Goal: Check status: Check status

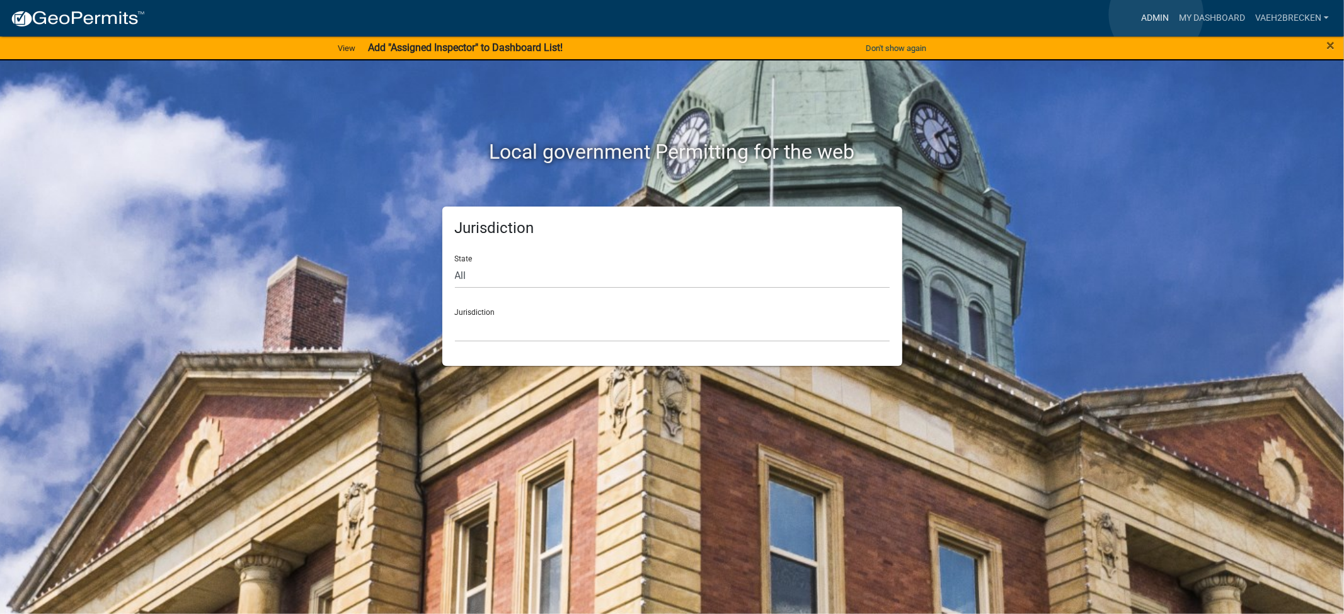
click at [1156, 14] on link "Admin" at bounding box center [1155, 18] width 38 height 24
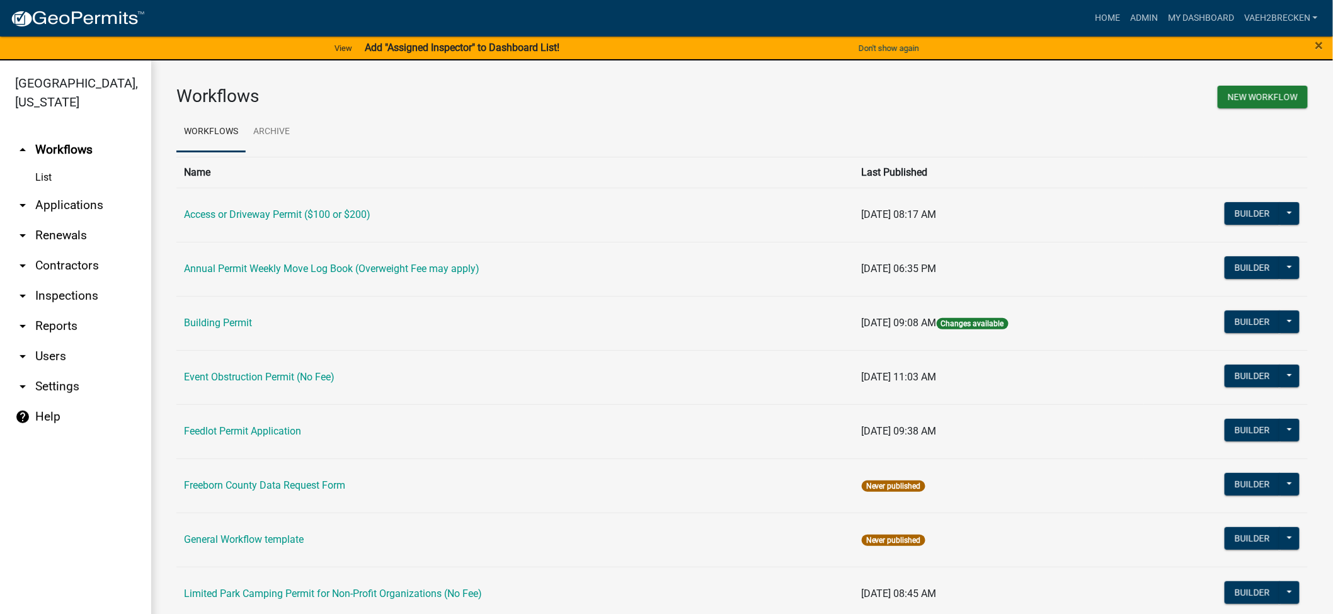
click at [49, 173] on link "List" at bounding box center [75, 177] width 151 height 25
click at [60, 207] on link "arrow_drop_down Applications" at bounding box center [75, 205] width 151 height 30
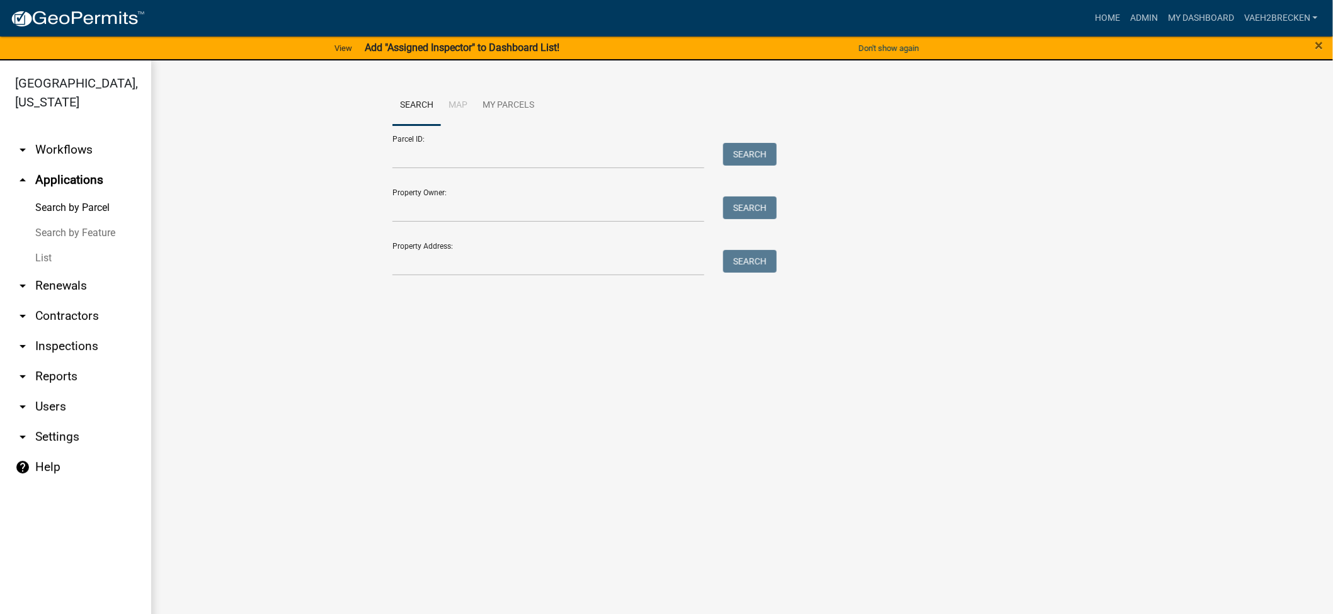
click at [38, 251] on link "List" at bounding box center [75, 258] width 151 height 25
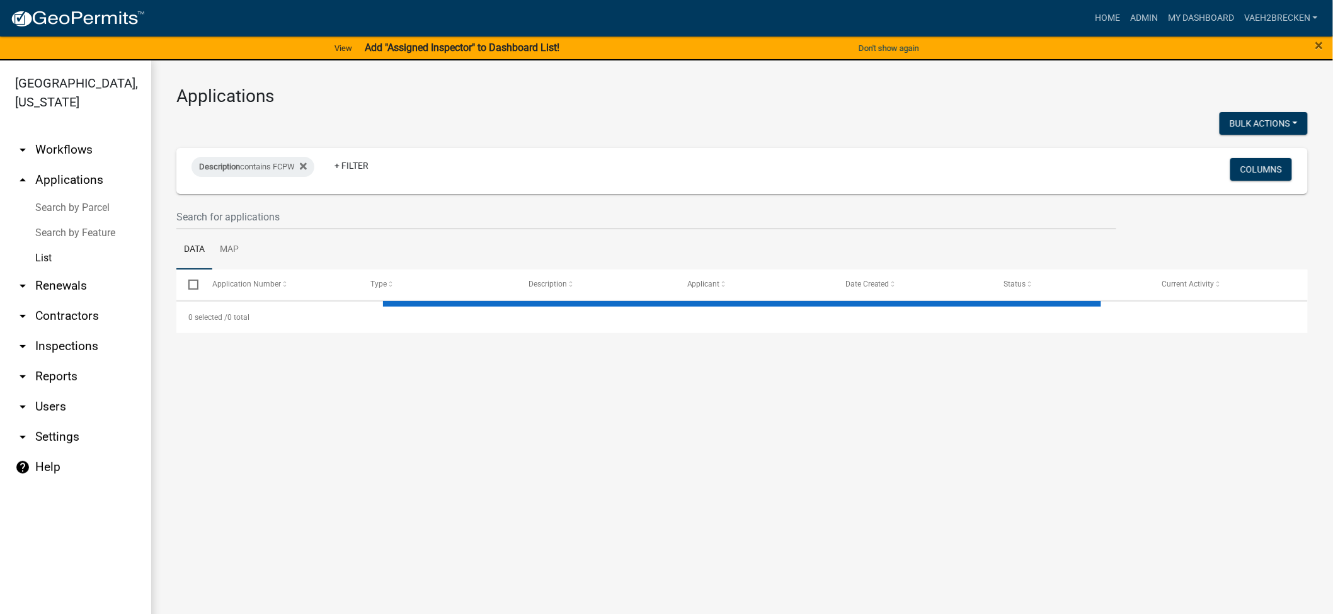
select select "3: 100"
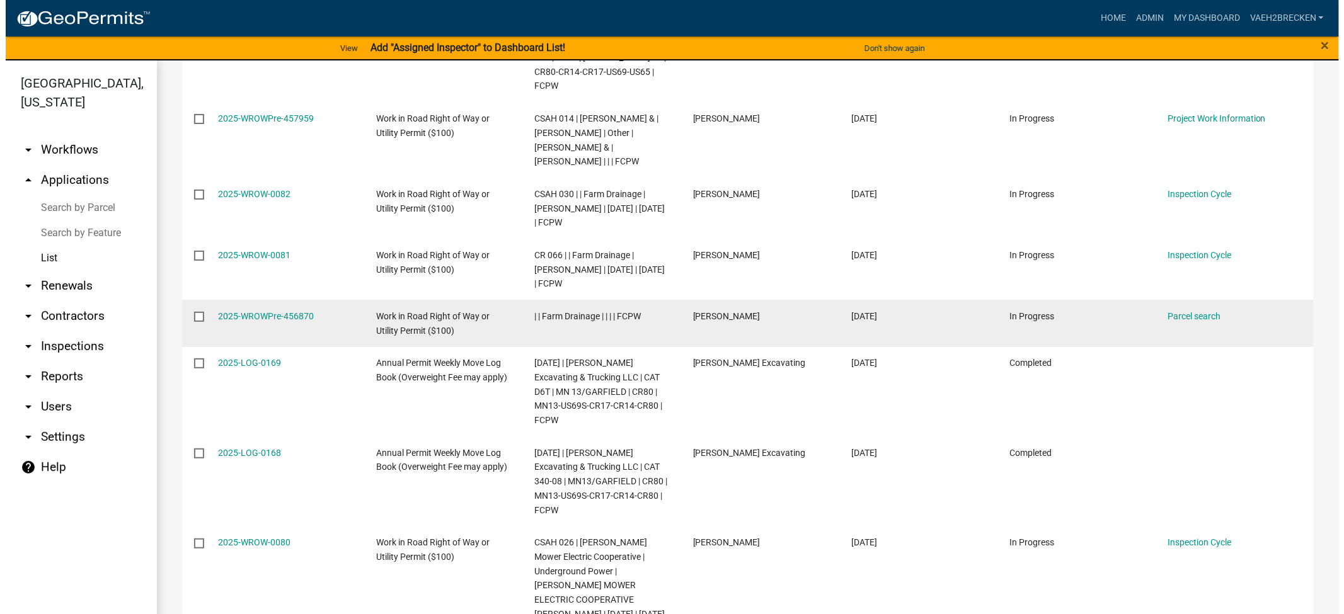
scroll to position [1120, 0]
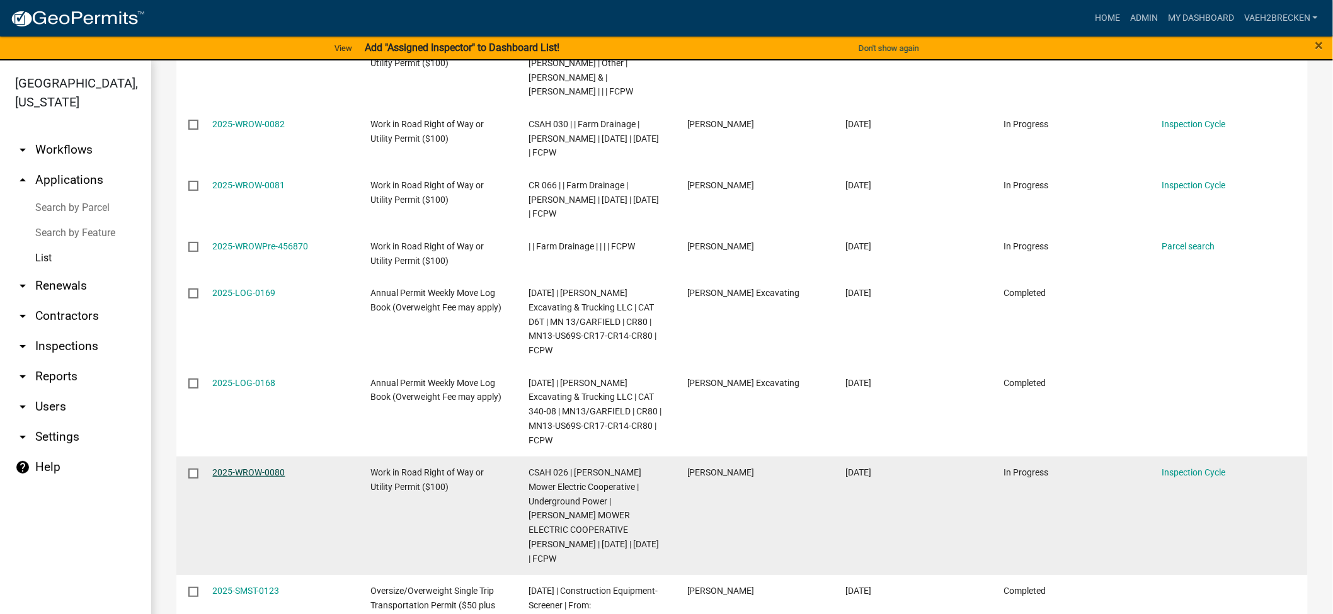
click at [262, 467] on link "2025-WROW-0080" at bounding box center [249, 472] width 72 height 10
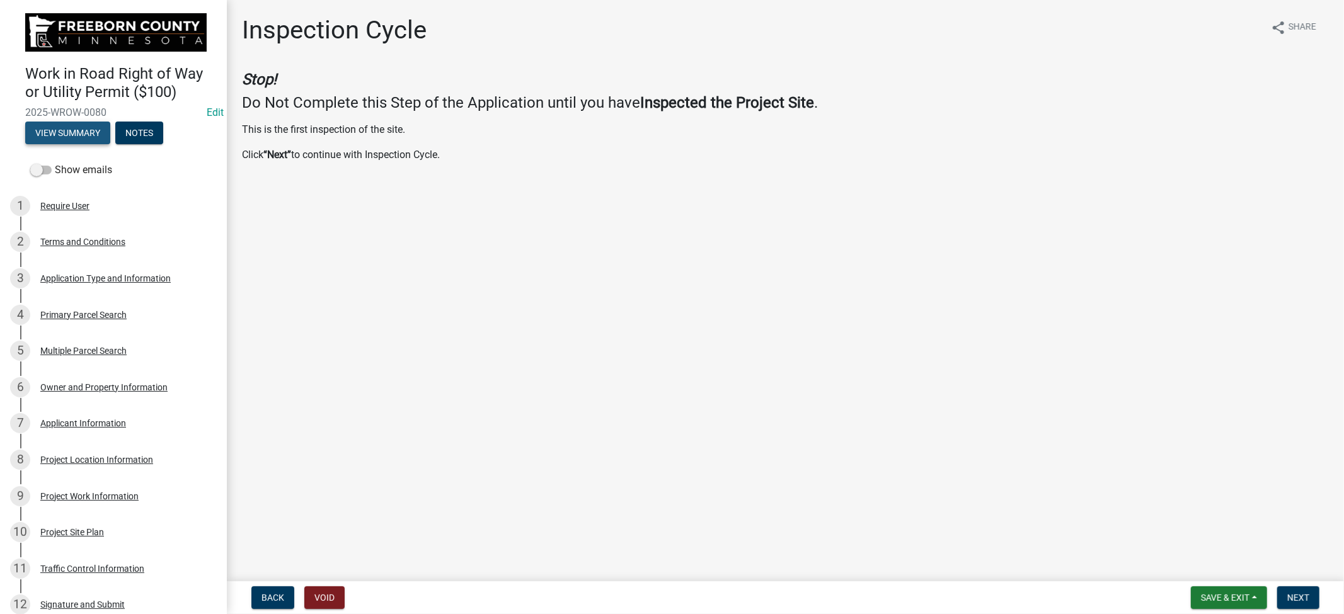
click at [79, 130] on button "View Summary" at bounding box center [67, 133] width 85 height 23
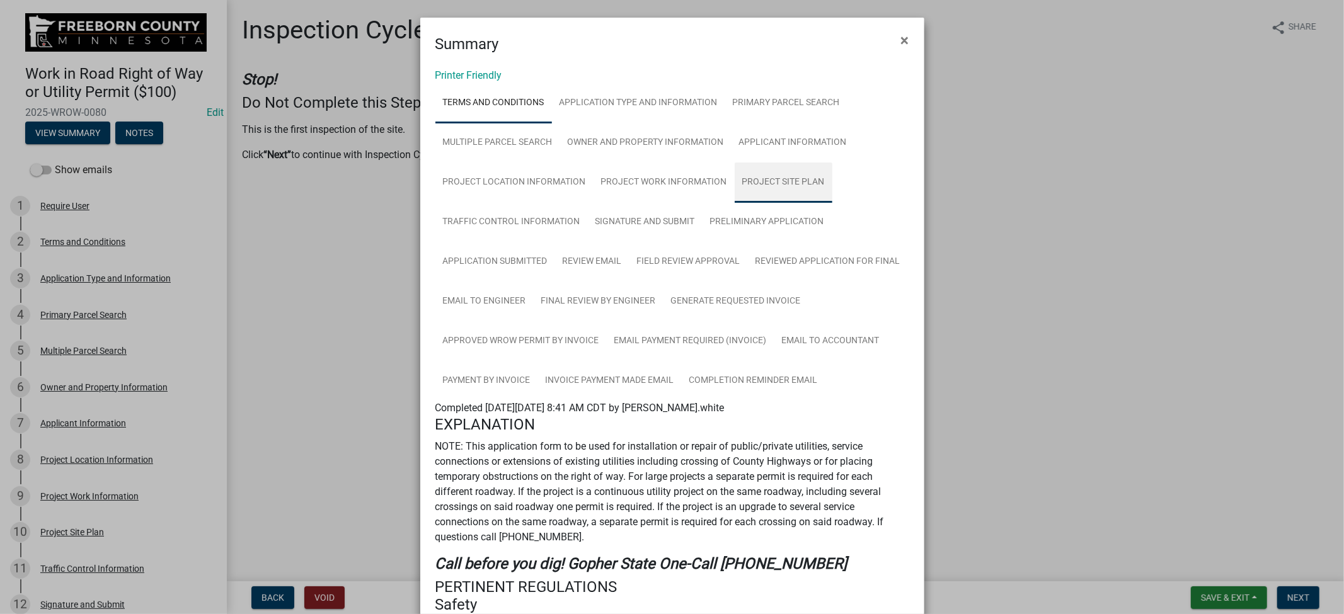
click at [764, 181] on link "Project Site Plan" at bounding box center [784, 183] width 98 height 40
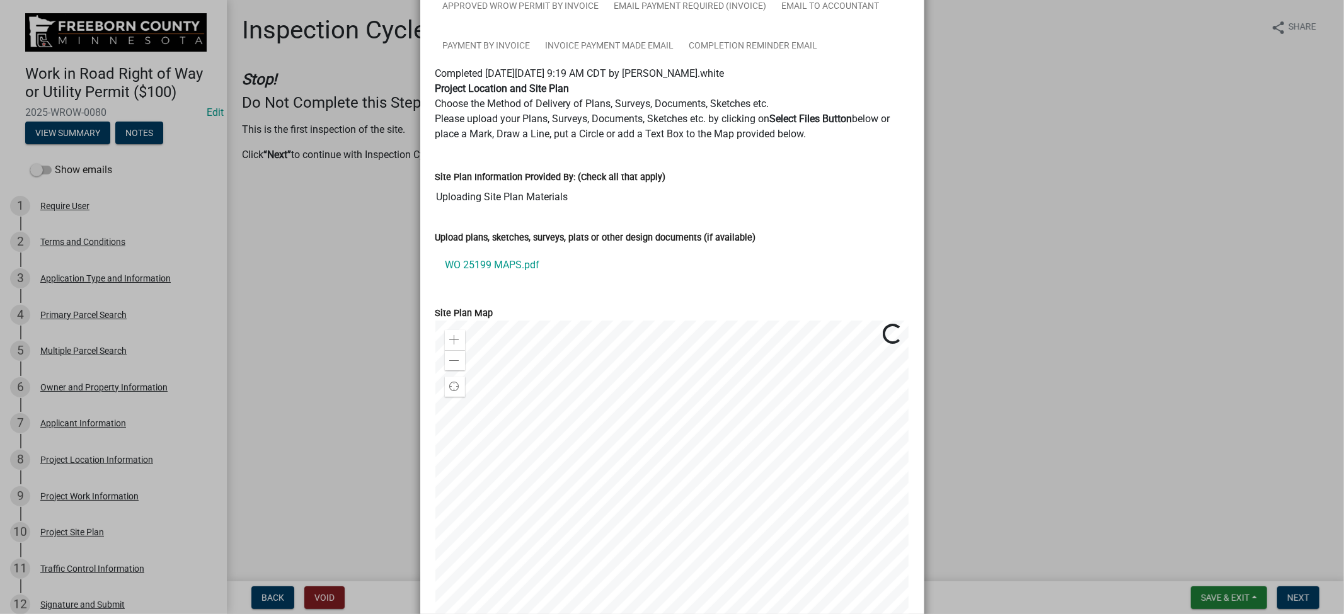
scroll to position [350, 0]
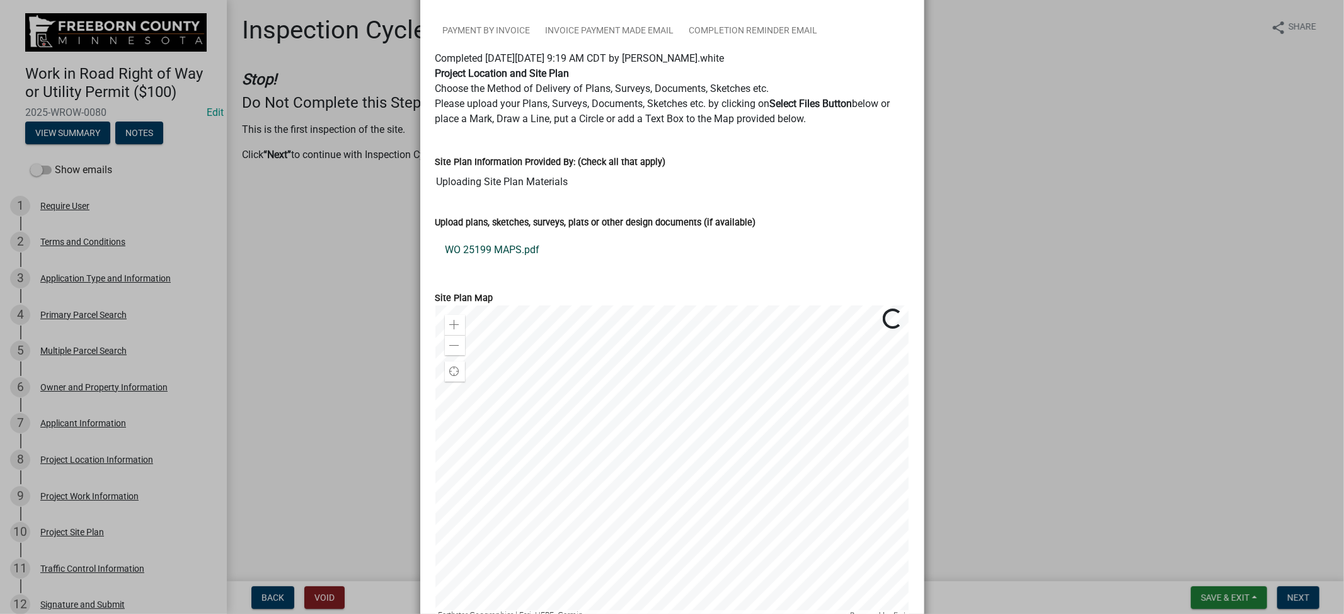
click at [494, 251] on link "WO 25199 MAPS.pdf" at bounding box center [672, 250] width 474 height 30
click at [101, 87] on ngb-modal-window "Summary × Printer Friendly Terms and Conditions Application Type and Informatio…" at bounding box center [672, 307] width 1344 height 614
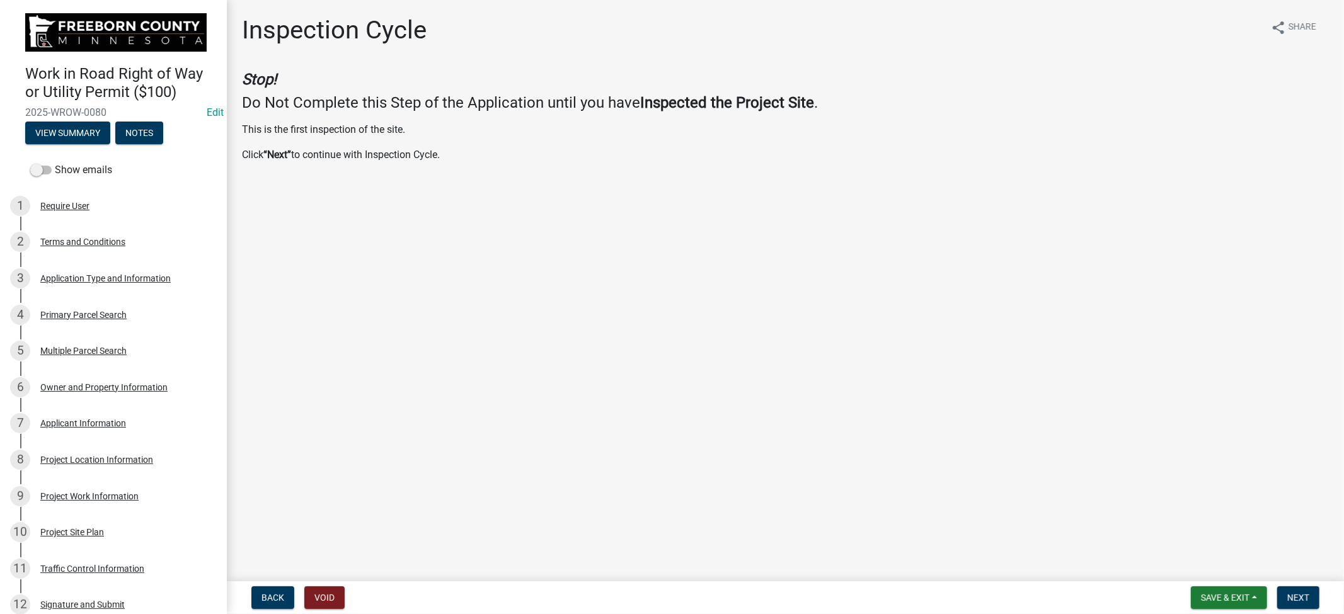
click at [380, 312] on main "Inspection Cycle share Share Stop! Do Not Complete this Step of the Application…" at bounding box center [785, 288] width 1117 height 576
